Goal: Navigation & Orientation: Find specific page/section

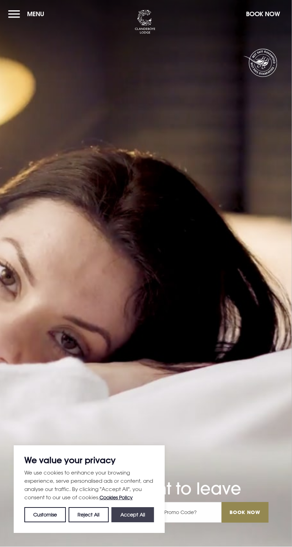
click at [128, 521] on button "Accept All" at bounding box center [133, 515] width 43 height 15
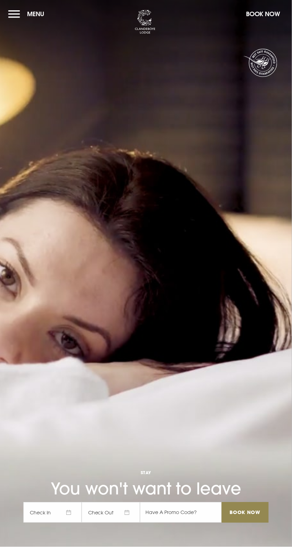
checkbox input "true"
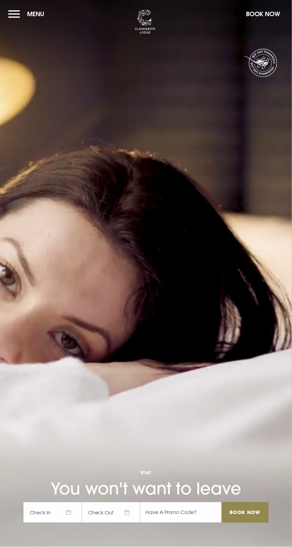
click at [130, 499] on h1 "Stay You won't want to leave" at bounding box center [146, 467] width 246 height 63
click at [19, 19] on button "Menu" at bounding box center [28, 14] width 40 height 15
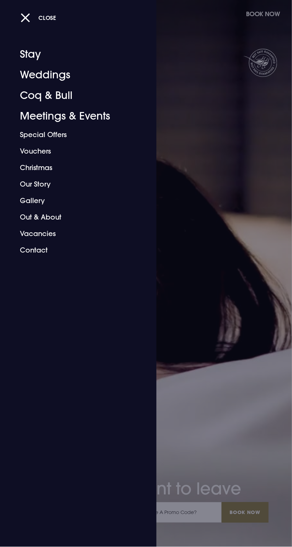
click at [28, 218] on link "Out & About" at bounding box center [74, 217] width 109 height 16
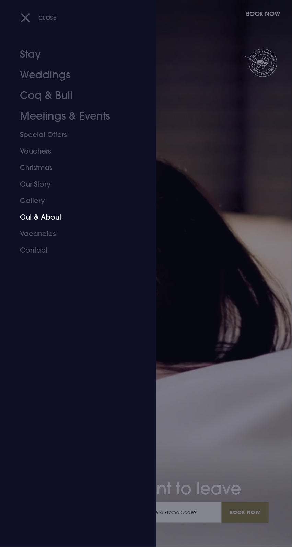
click at [28, 51] on link "Stay" at bounding box center [74, 54] width 109 height 21
click at [26, 72] on link "Weddings" at bounding box center [74, 75] width 109 height 21
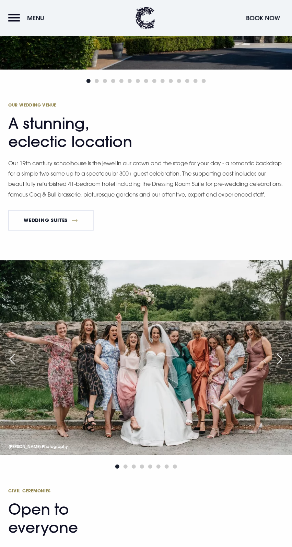
scroll to position [683, 0]
